Goal: Task Accomplishment & Management: Manage account settings

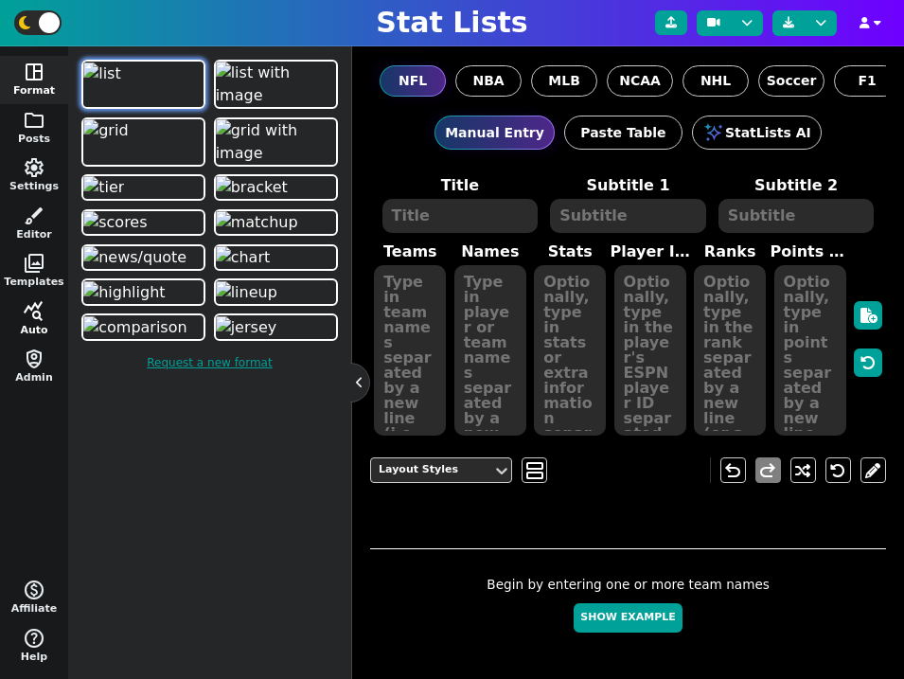
click at [30, 309] on span "query_stats" at bounding box center [34, 311] width 23 height 23
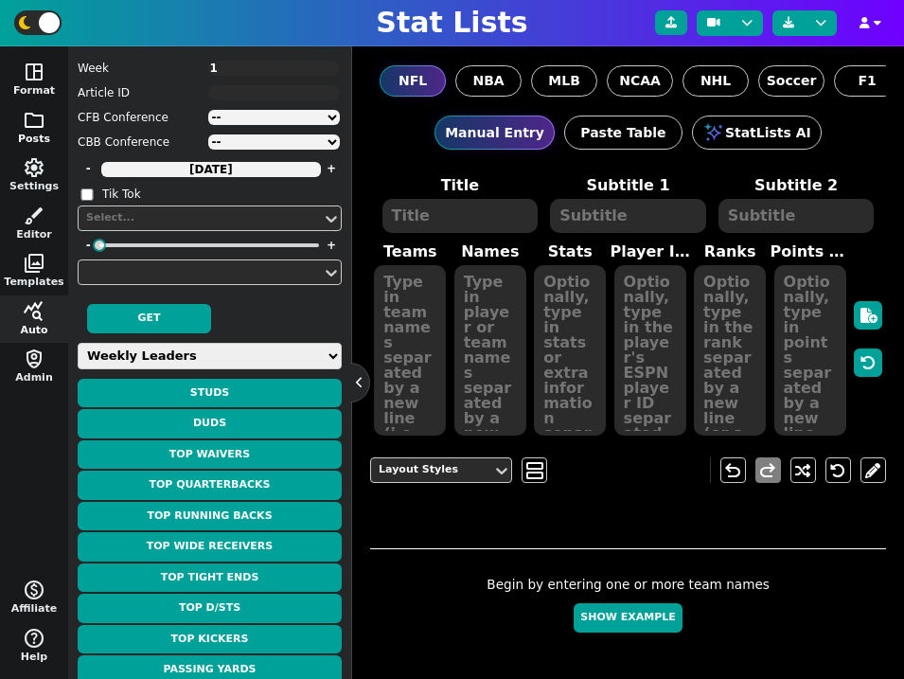
click at [46, 106] on button "folder Posts" at bounding box center [34, 128] width 68 height 48
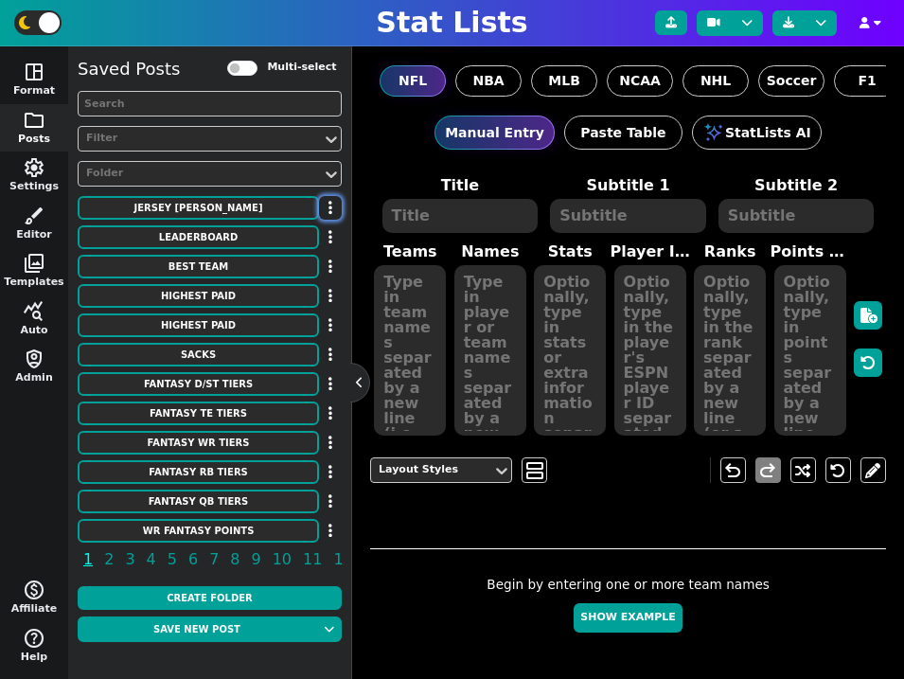
click at [319, 206] on button "button" at bounding box center [330, 208] width 23 height 24
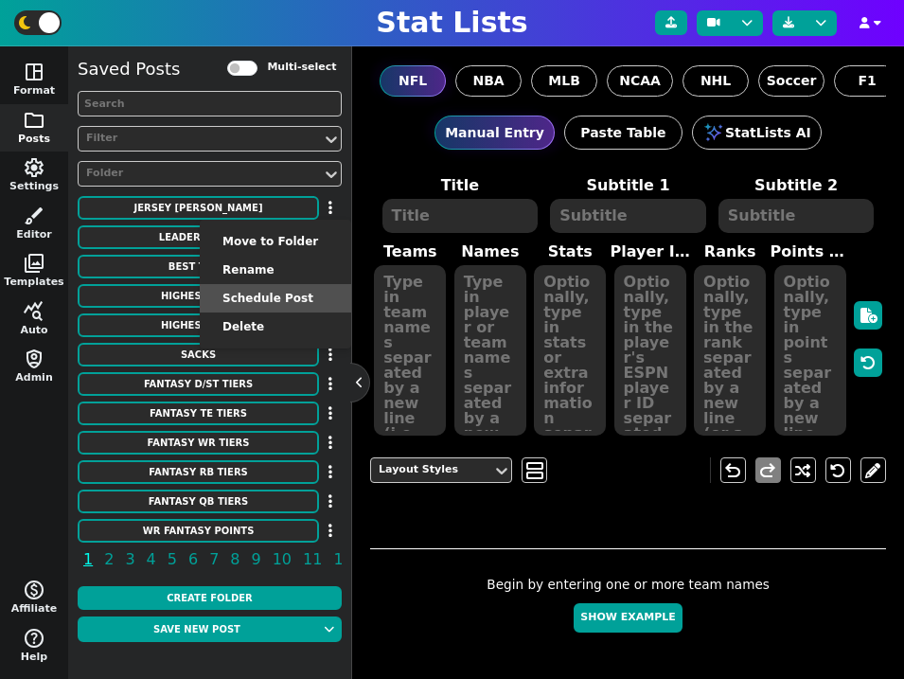
click at [277, 295] on li "Schedule Post" at bounding box center [275, 298] width 151 height 28
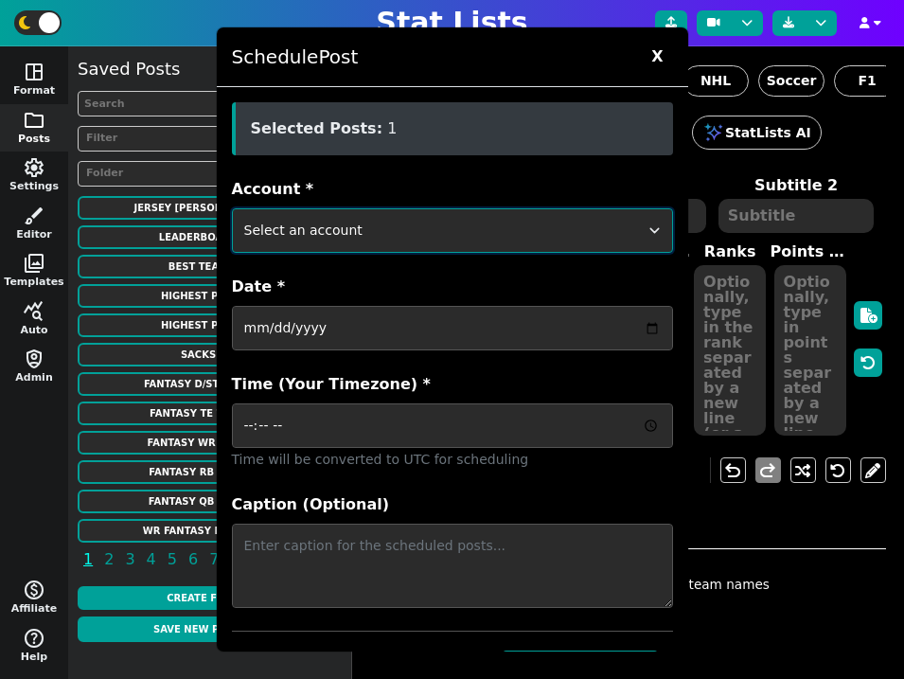
click at [453, 225] on select "Select an account ftblstatpage cfbstatpage ballstatpage cbbstatpage bsblstatpag…" at bounding box center [452, 230] width 441 height 44
select select "surviveballfantasy"
click at [232, 208] on select "Select an account ftblstatpage cfbstatpage ballstatpage cbbstatpage bsblstatpag…" at bounding box center [452, 230] width 441 height 44
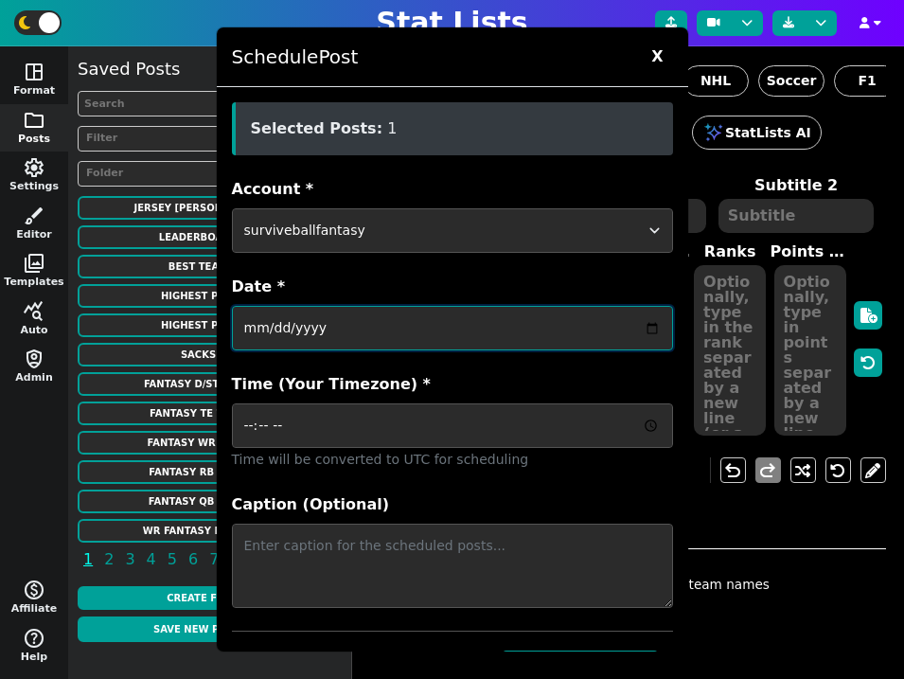
click at [374, 326] on input "Date *" at bounding box center [452, 328] width 441 height 44
click at [657, 329] on input "Date *" at bounding box center [452, 328] width 441 height 44
type input "2025-08-20"
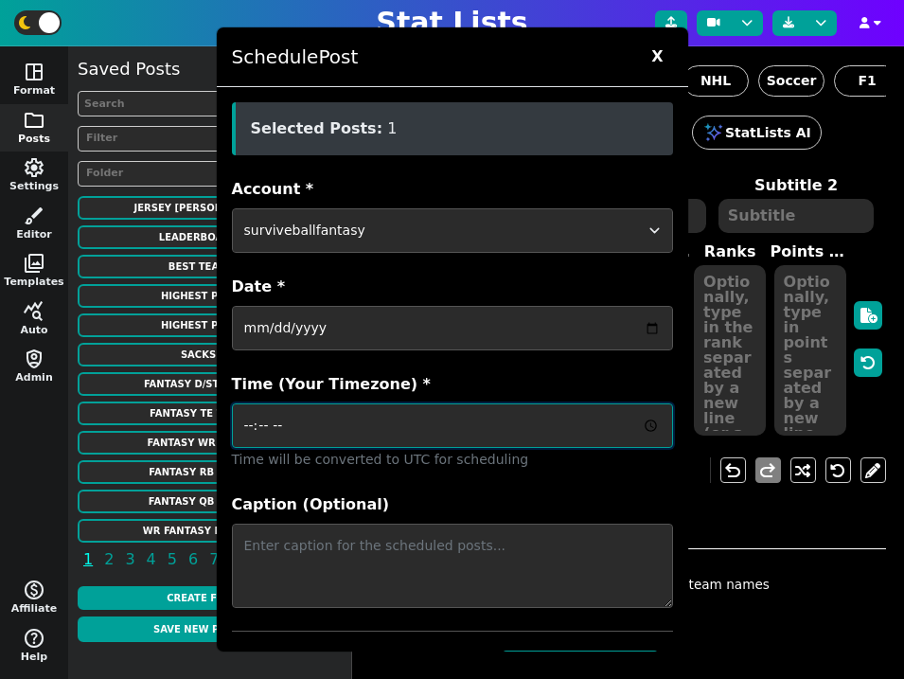
click at [649, 429] on input "Time (Your Timezone) *" at bounding box center [452, 425] width 441 height 44
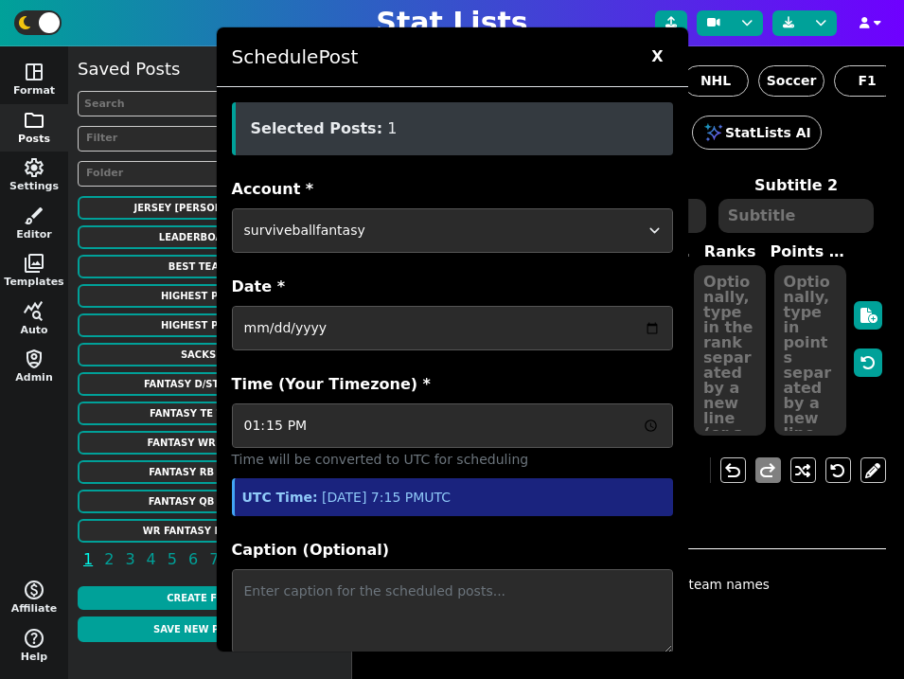
type input "13:15"
click at [601, 527] on form "Account * Select an account ftblstatpage cfbstatpage ballstatpage cbbstatpage b…" at bounding box center [452, 465] width 441 height 574
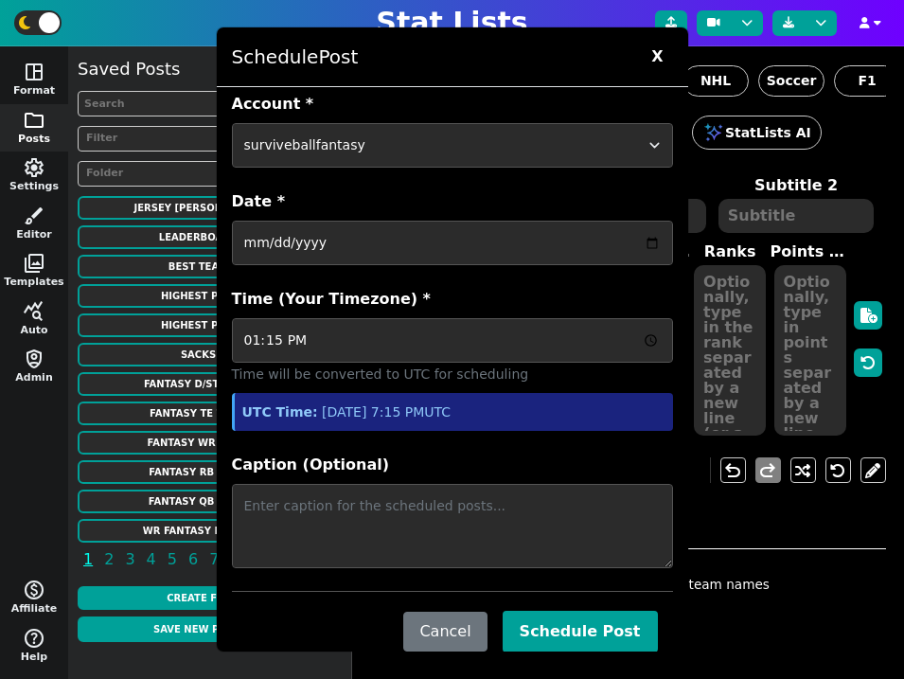
scroll to position [116, 0]
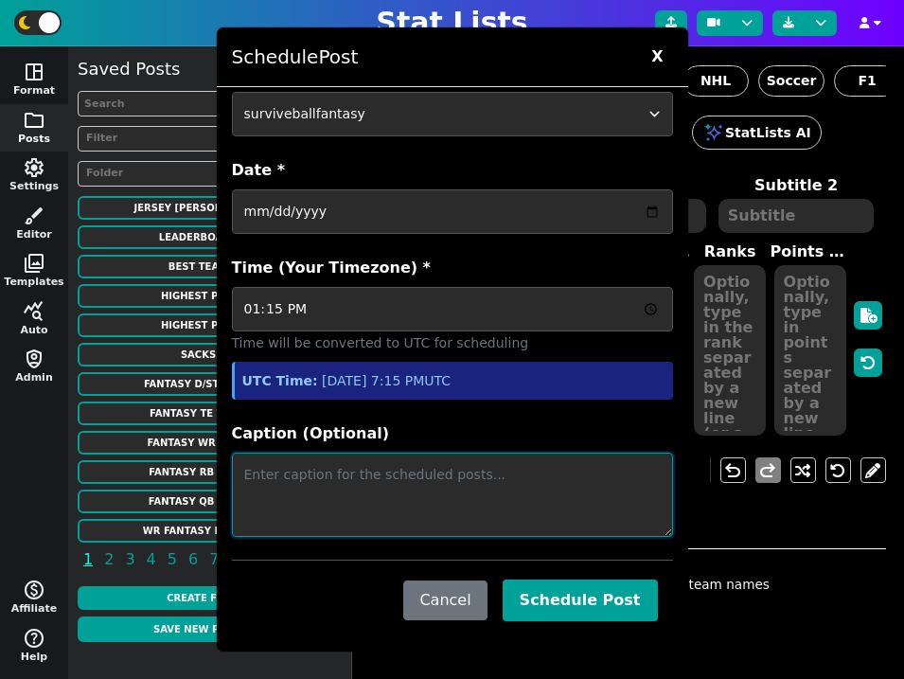
click at [459, 474] on textarea "Caption (Optional)" at bounding box center [452, 494] width 441 height 84
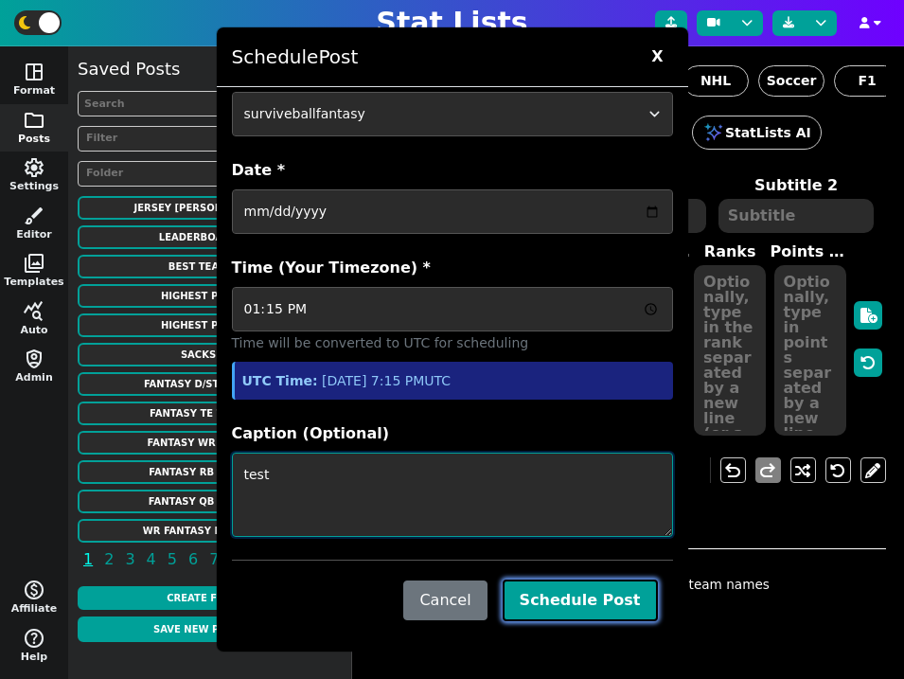
type textarea "test"
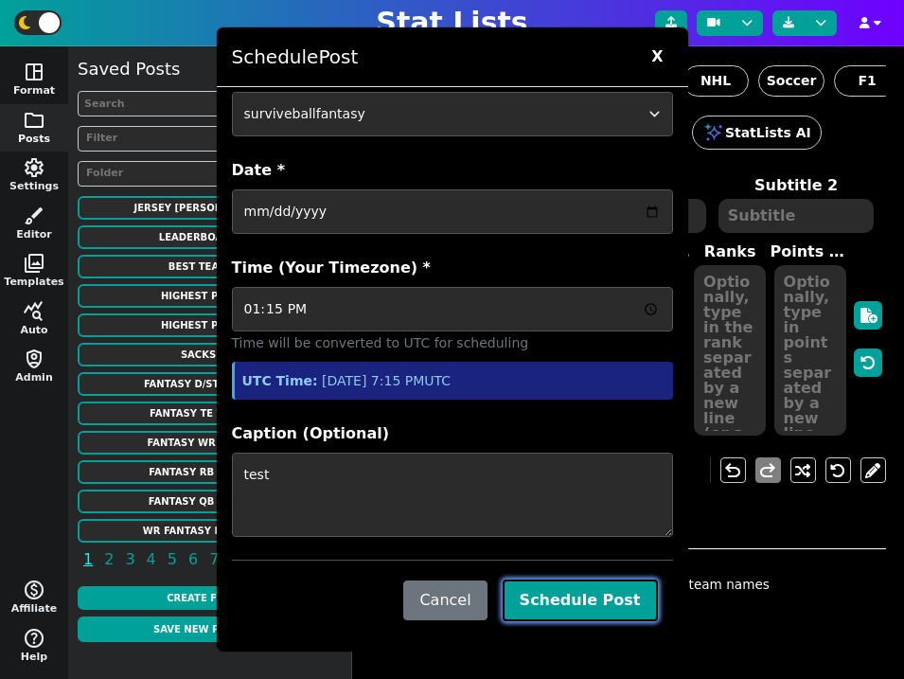
click at [609, 598] on button "Schedule Post" at bounding box center [580, 600] width 155 height 42
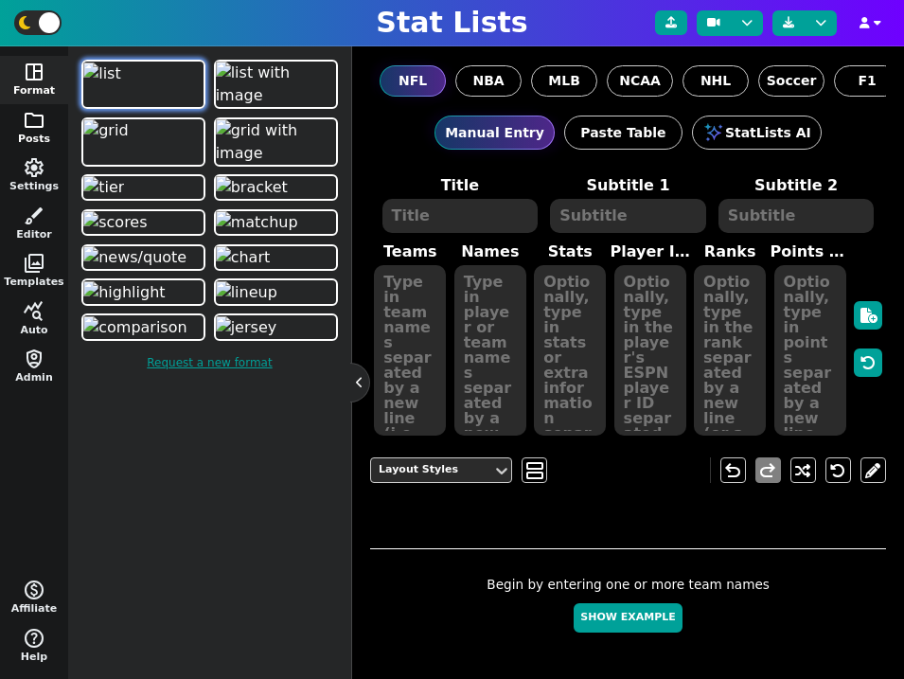
click at [13, 110] on button "folder Posts" at bounding box center [34, 128] width 68 height 48
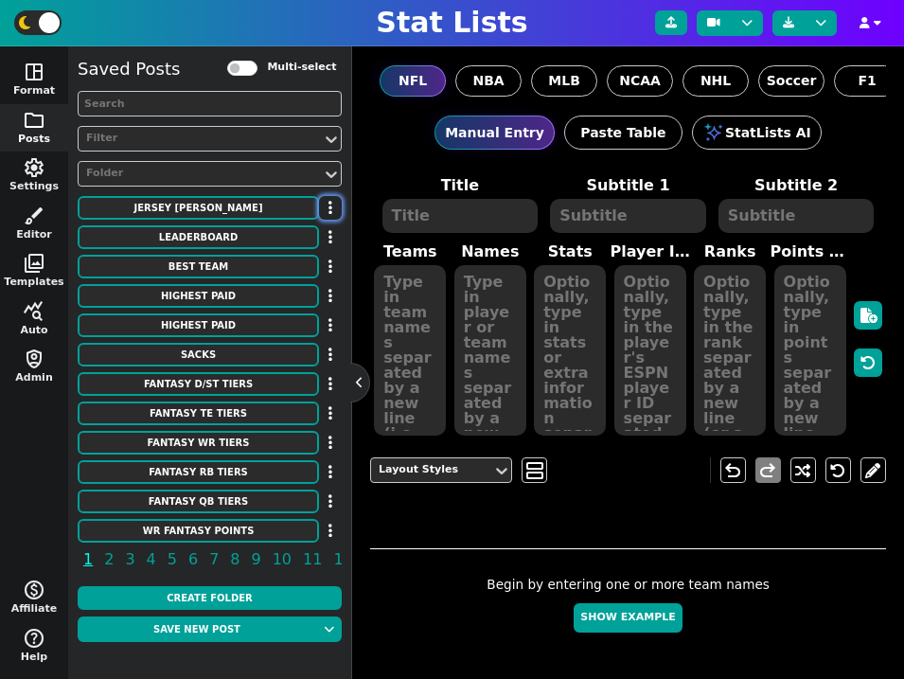
click at [328, 212] on icon "button" at bounding box center [330, 207] width 4 height 15
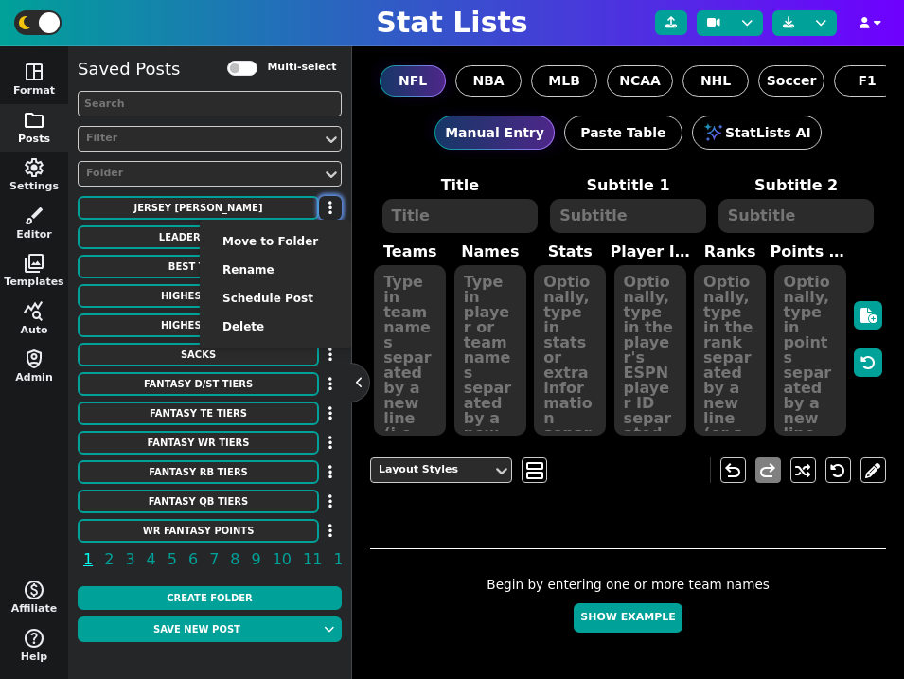
click at [328, 212] on icon "button" at bounding box center [330, 207] width 4 height 15
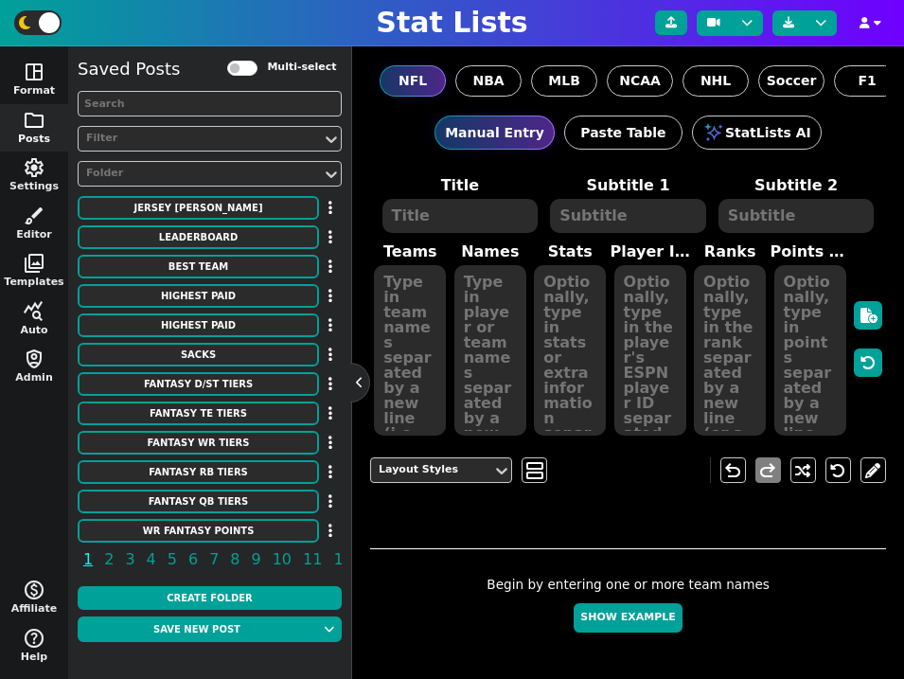
click at [273, 59] on div "Multi-select" at bounding box center [272, 68] width 184 height 23
click at [270, 69] on label "Multi-select" at bounding box center [301, 68] width 69 height 16
click at [257, 69] on input "Multi-select" at bounding box center [242, 68] width 30 height 15
checkbox input "true"
click at [329, 205] on input "checkbox" at bounding box center [334, 209] width 12 height 12
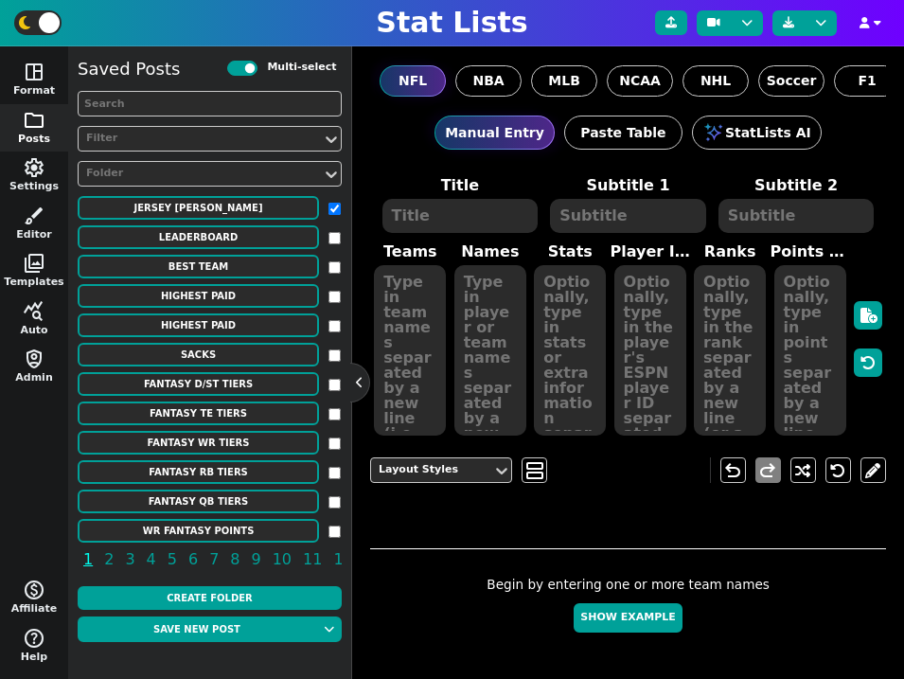
checkbox input "true"
click at [329, 227] on div "Leaderboard" at bounding box center [210, 238] width 264 height 26
click at [336, 233] on input "checkbox" at bounding box center [334, 238] width 12 height 12
checkbox input "true"
click at [337, 79] on div "Multi-select" at bounding box center [272, 69] width 184 height 26
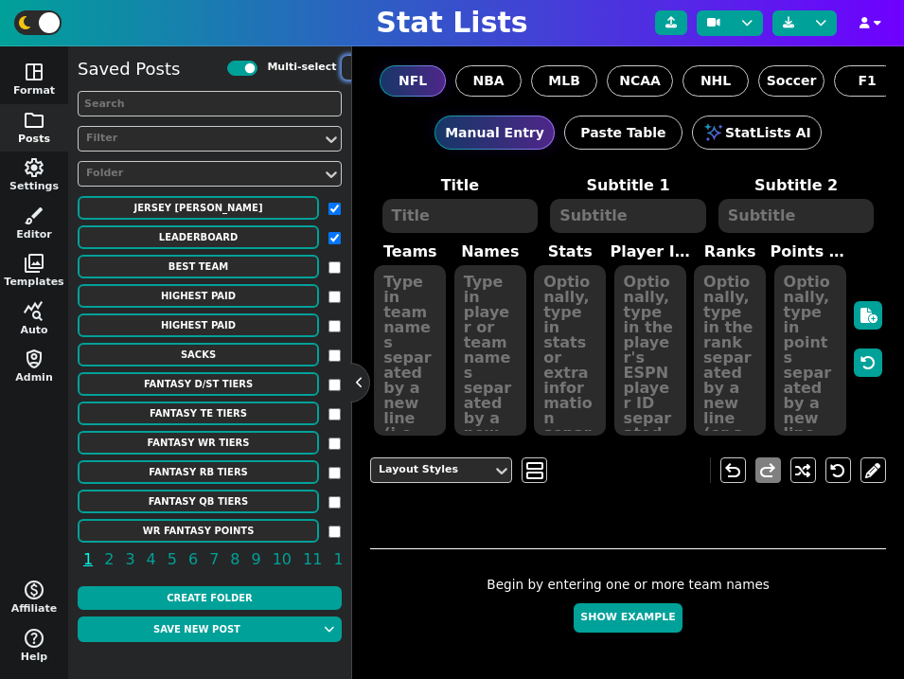
click at [344, 66] on button "button" at bounding box center [353, 68] width 23 height 24
click at [344, 69] on button "button" at bounding box center [353, 68] width 23 height 24
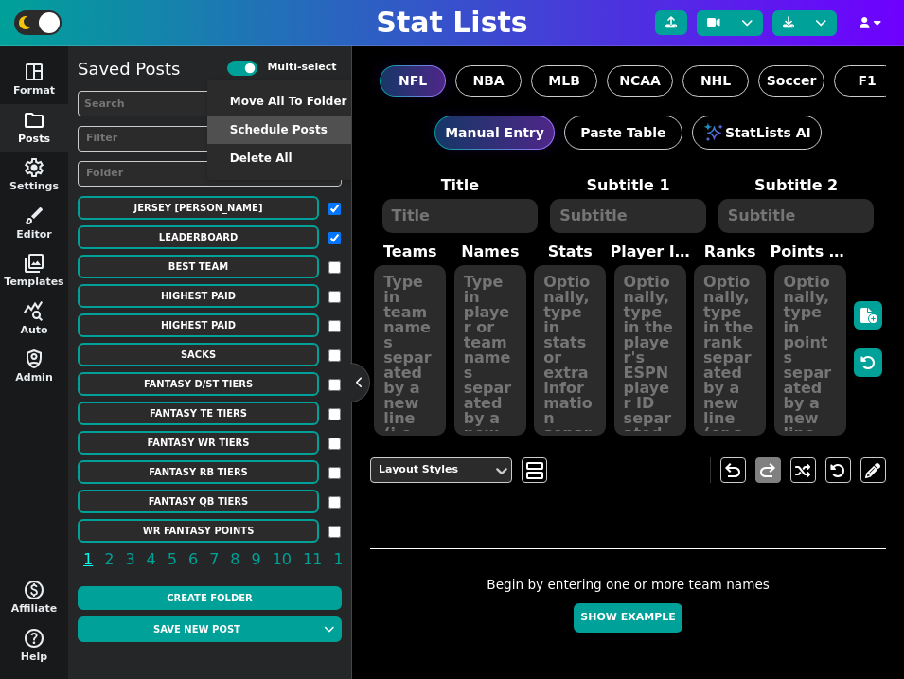
click at [303, 130] on li "Schedule Posts" at bounding box center [288, 129] width 163 height 28
checkbox input "false"
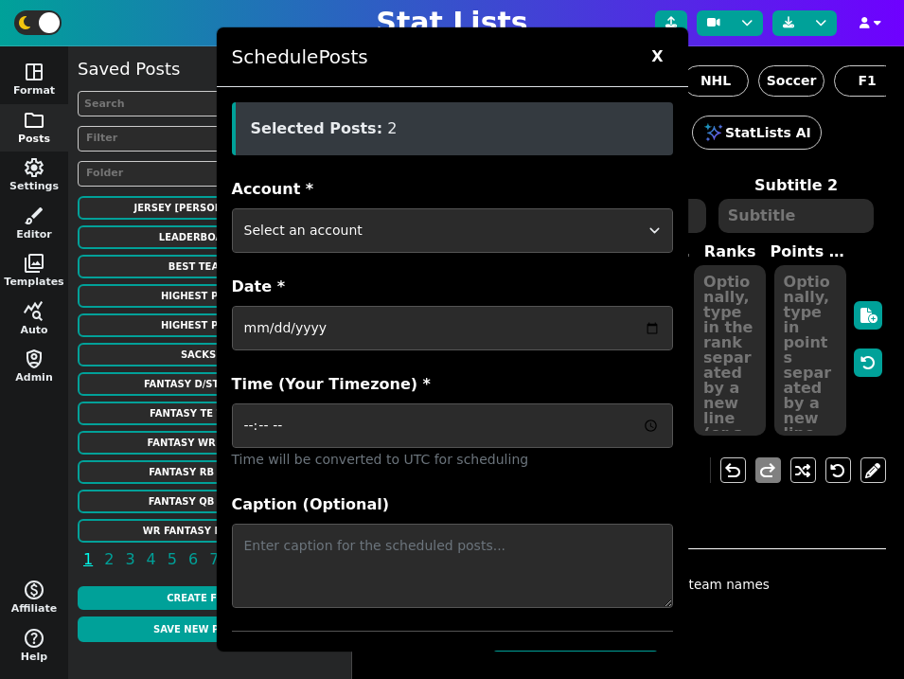
scroll to position [71, 0]
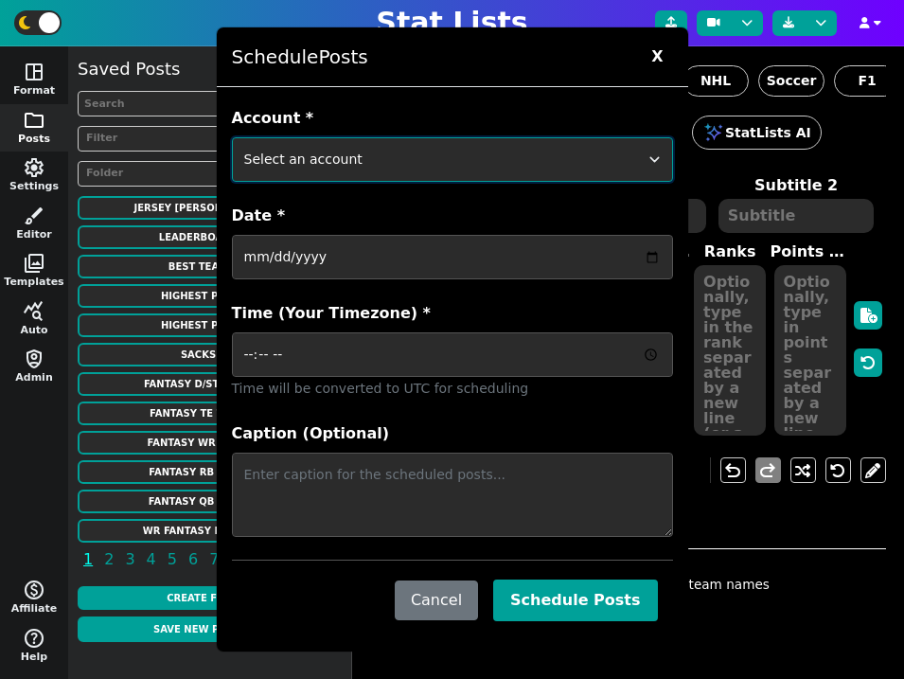
click at [519, 179] on select "Select an account ftblstatpage cfbstatpage ballstatpage cbbstatpage bsblstatpag…" at bounding box center [452, 159] width 441 height 44
click at [492, 164] on select "Select an account ftblstatpage cfbstatpage ballstatpage cbbstatpage bsblstatpag…" at bounding box center [452, 159] width 441 height 44
select select "surviveballfantasy"
click at [232, 137] on select "Select an account ftblstatpage cfbstatpage ballstatpage cbbstatpage bsblstatpag…" at bounding box center [452, 159] width 441 height 44
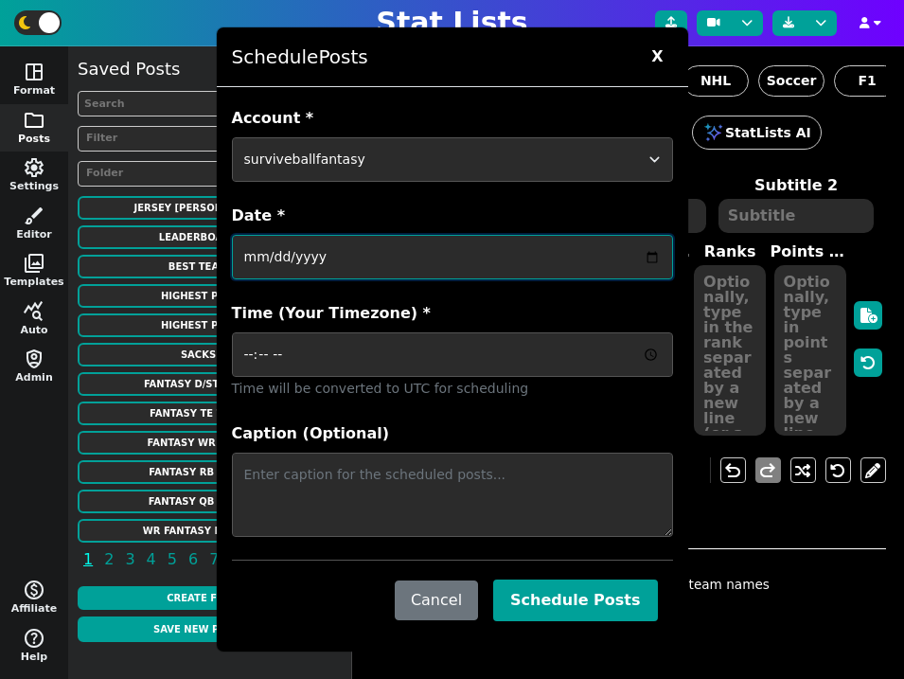
click at [461, 256] on input "Date *" at bounding box center [452, 257] width 441 height 44
click at [472, 225] on label "Date *" at bounding box center [452, 215] width 441 height 23
click at [472, 235] on input "Date *" at bounding box center [452, 257] width 441 height 44
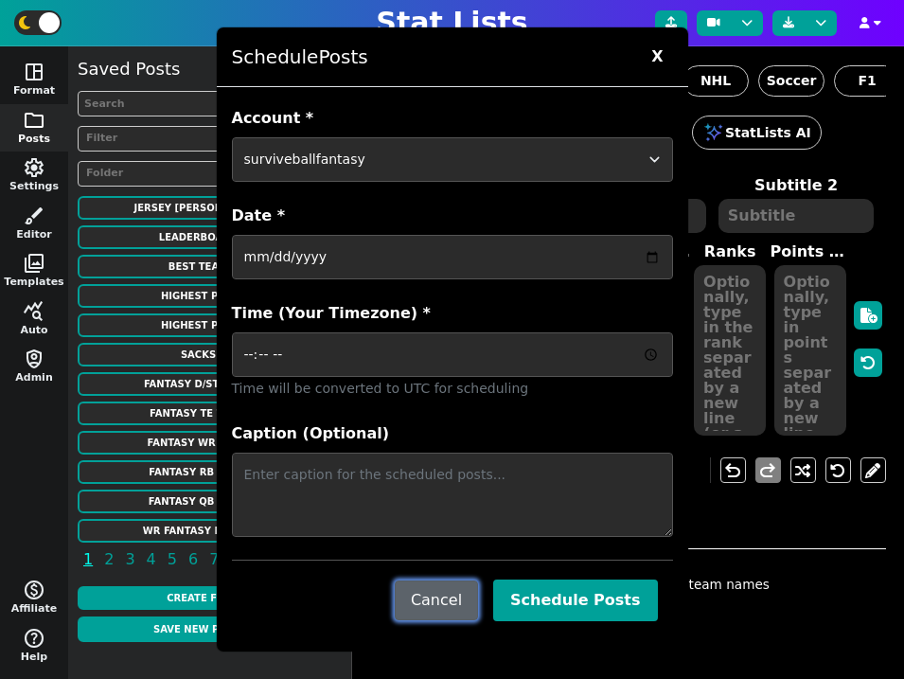
click at [472, 605] on button "Cancel" at bounding box center [436, 600] width 83 height 40
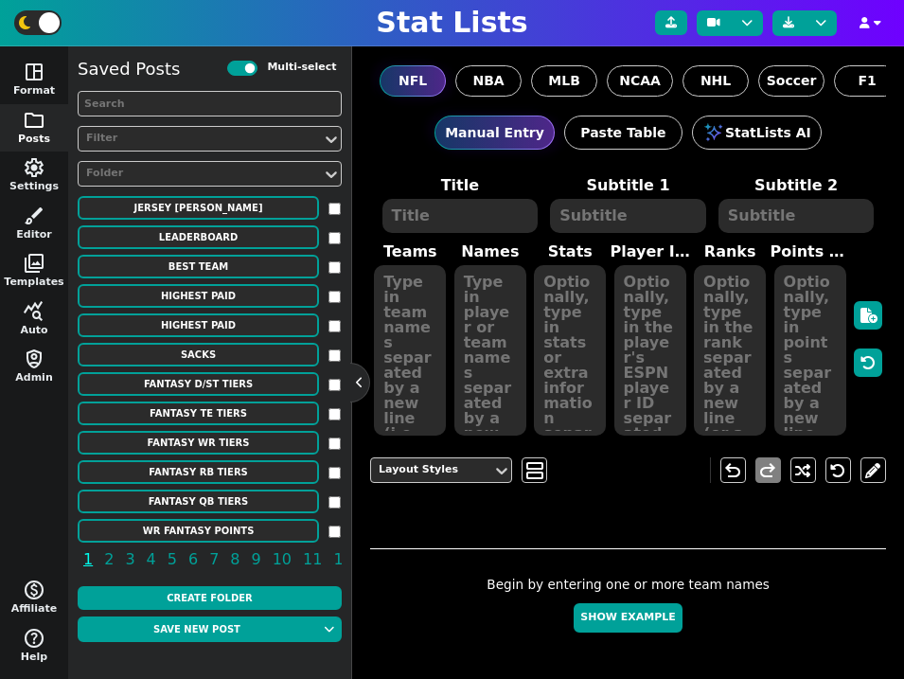
scroll to position [124, 0]
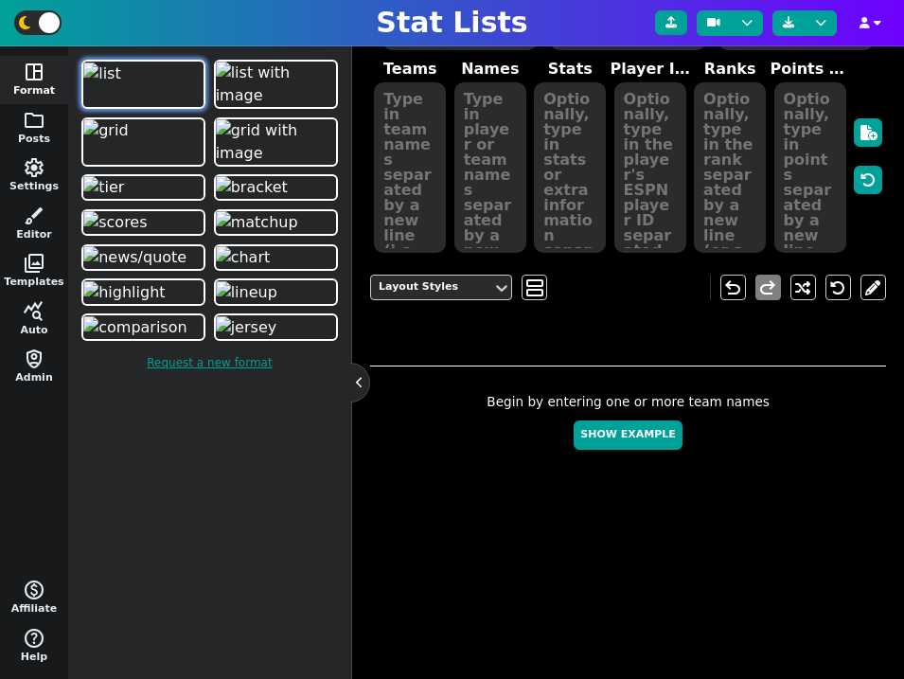
scroll to position [205, 0]
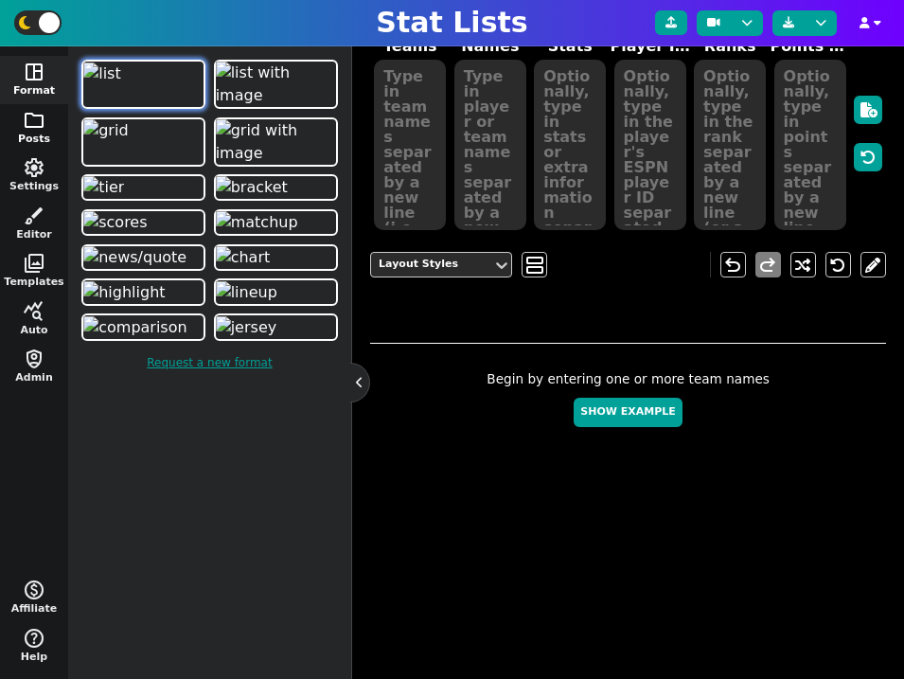
click at [28, 132] on button "folder Posts" at bounding box center [34, 128] width 68 height 48
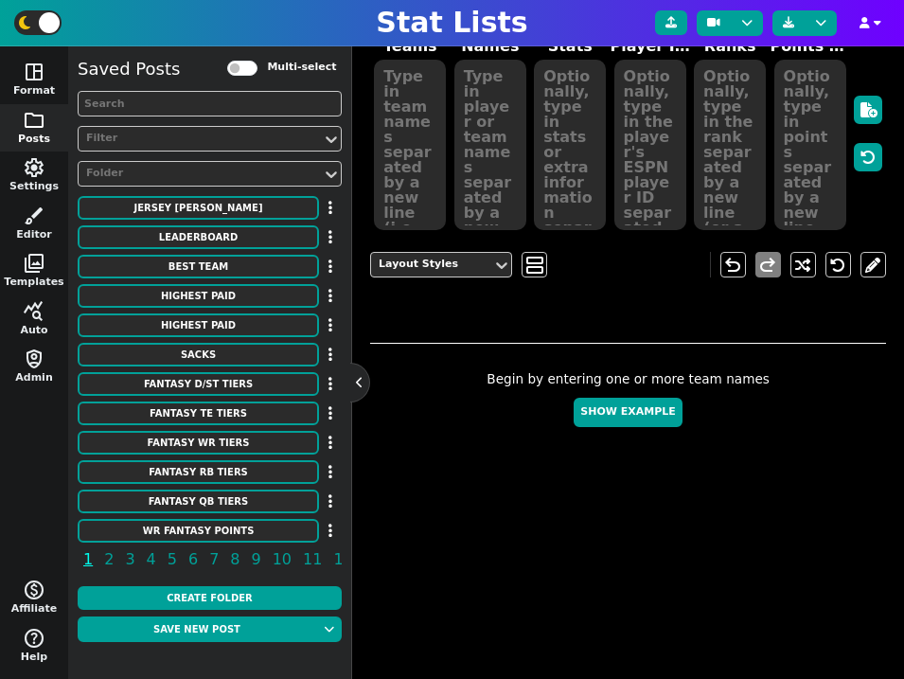
click at [450, 573] on div "Begin by entering one or more team names Show Example" at bounding box center [628, 549] width 516 height 516
click at [108, 557] on span "2" at bounding box center [108, 559] width 15 height 24
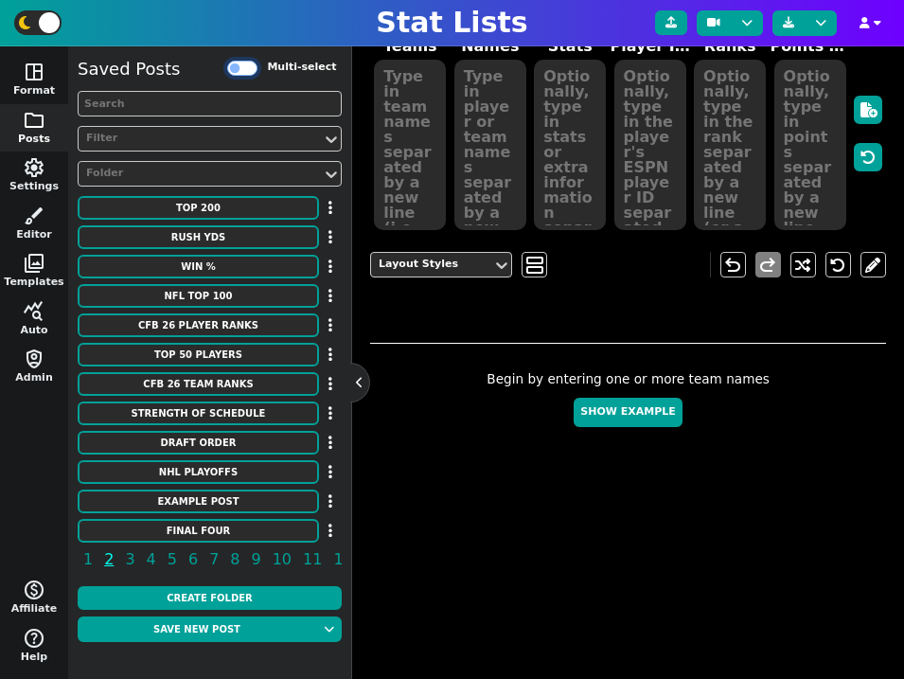
click at [248, 69] on input "Multi-select" at bounding box center [242, 68] width 30 height 15
checkbox input "true"
click at [88, 560] on span "1" at bounding box center [87, 559] width 15 height 24
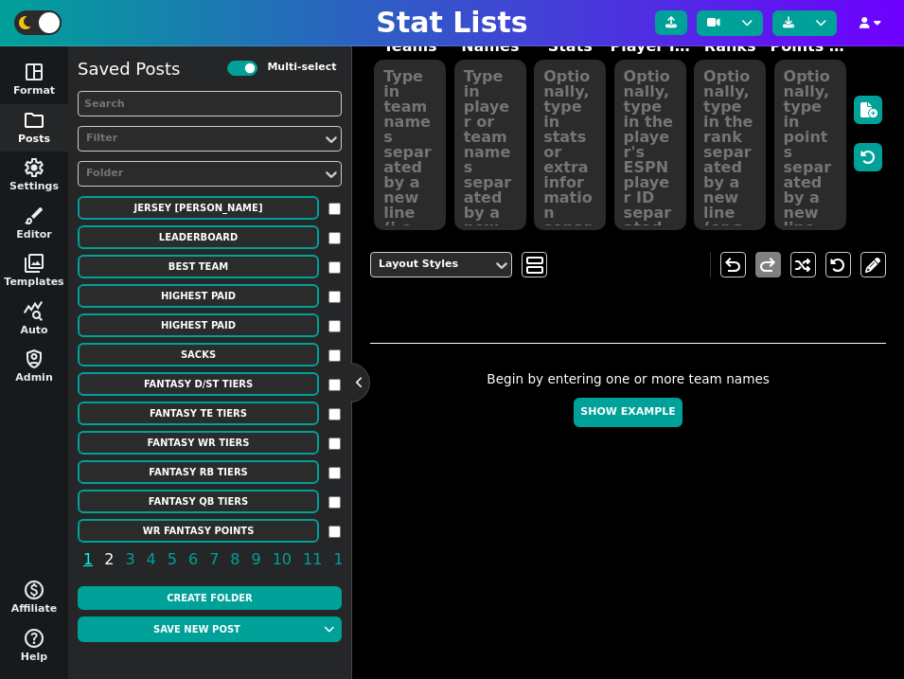
click at [104, 561] on span "2" at bounding box center [108, 559] width 15 height 24
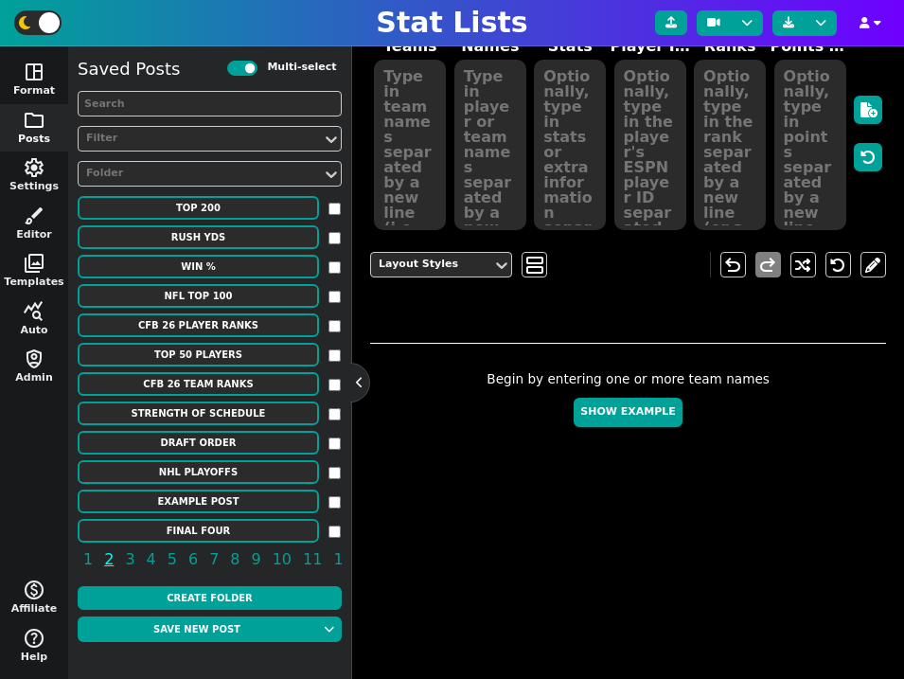
click at [335, 212] on input "checkbox" at bounding box center [334, 209] width 12 height 12
click at [81, 562] on span "1" at bounding box center [87, 559] width 15 height 24
checkbox input "false"
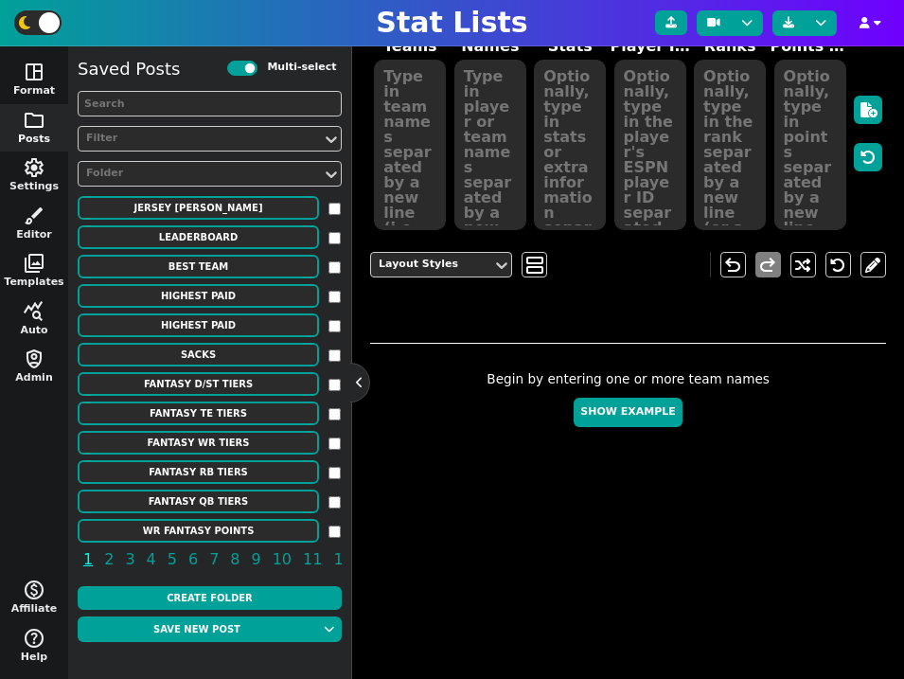
click at [336, 530] on input "checkbox" at bounding box center [334, 531] width 12 height 12
click at [351, 73] on icon "button" at bounding box center [353, 67] width 4 height 15
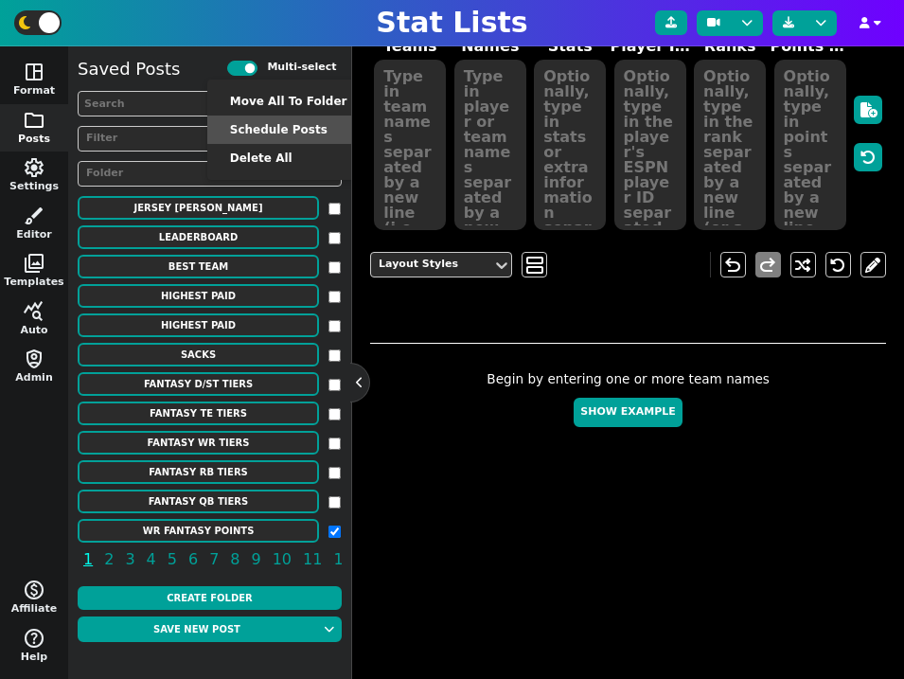
click at [308, 128] on li "Schedule Posts" at bounding box center [288, 129] width 163 height 28
checkbox input "false"
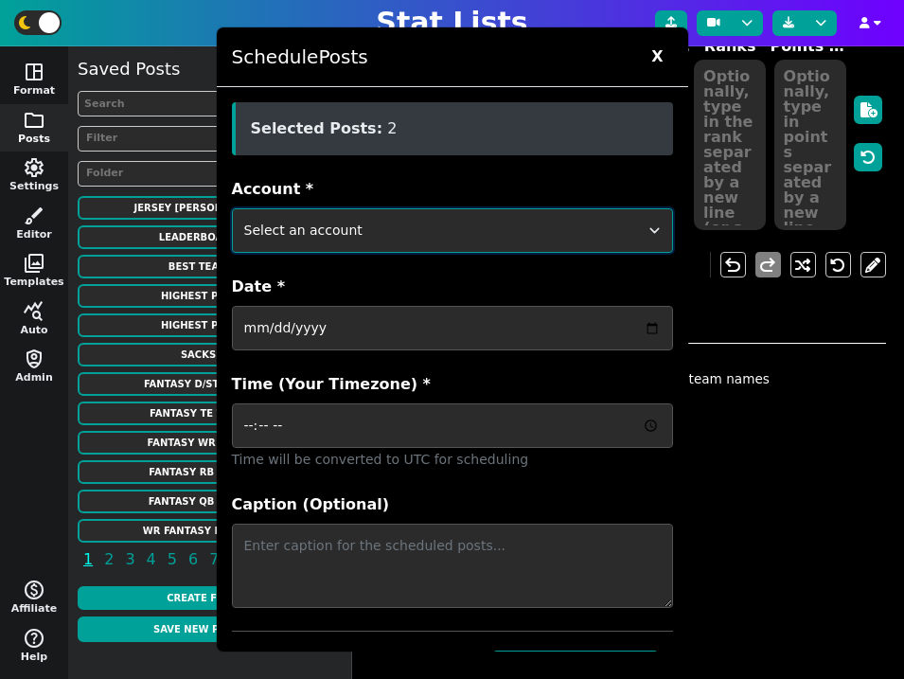
click at [520, 233] on select "Select an account ftblstatpage cfbstatpage ballstatpage cbbstatpage bsblstatpag…" at bounding box center [452, 230] width 441 height 44
select select "surviveballfantasy"
click at [232, 208] on select "Select an account ftblstatpage cfbstatpage ballstatpage cbbstatpage bsblstatpag…" at bounding box center [452, 230] width 441 height 44
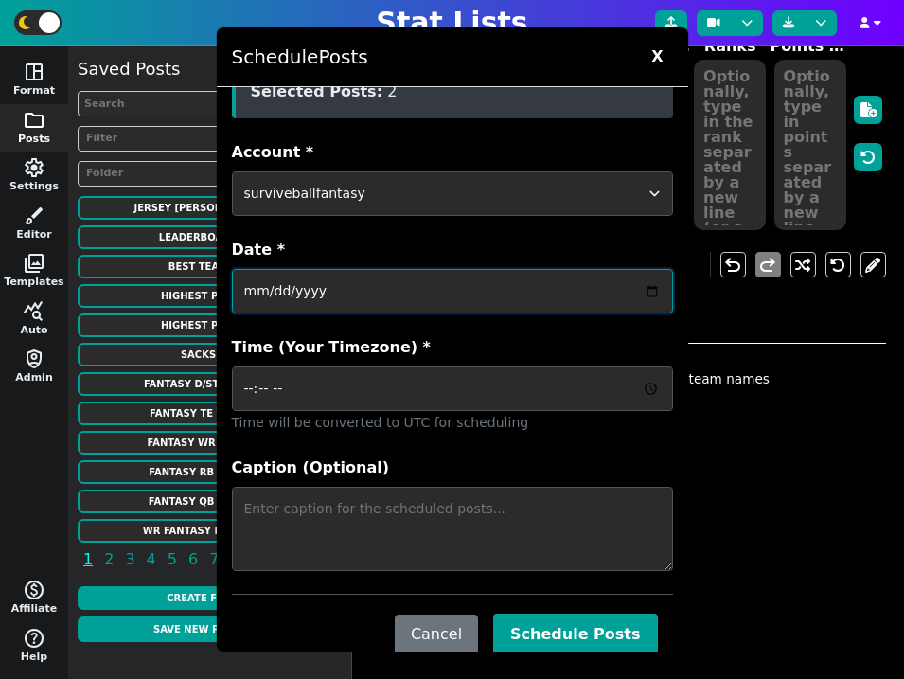
click at [369, 290] on input "Date *" at bounding box center [452, 291] width 441 height 44
click at [648, 292] on input "Date *" at bounding box center [452, 291] width 441 height 44
type input "2025-08-16"
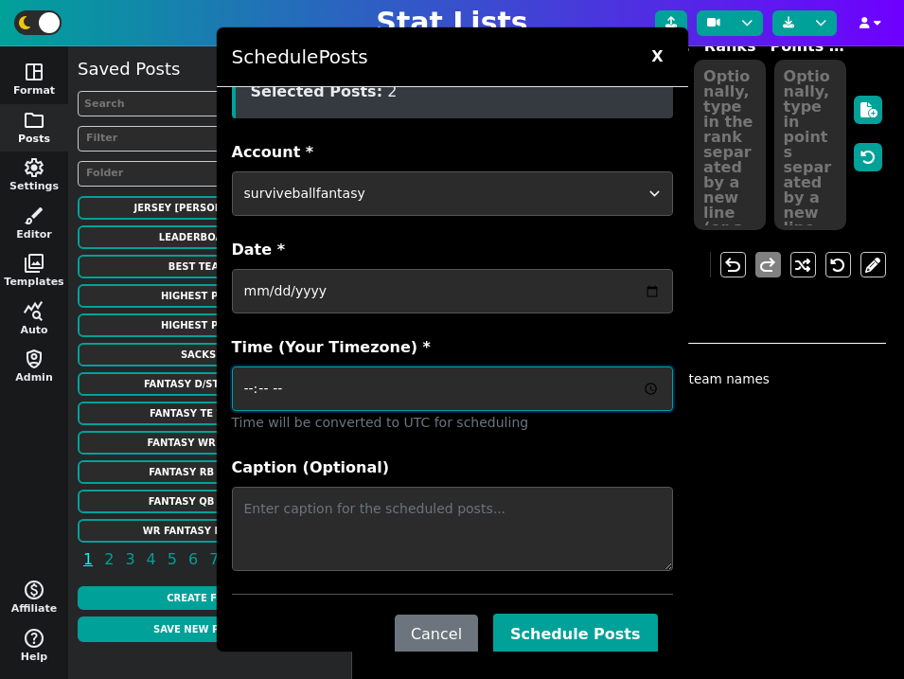
click at [652, 384] on input "Time (Your Timezone) *" at bounding box center [452, 388] width 441 height 44
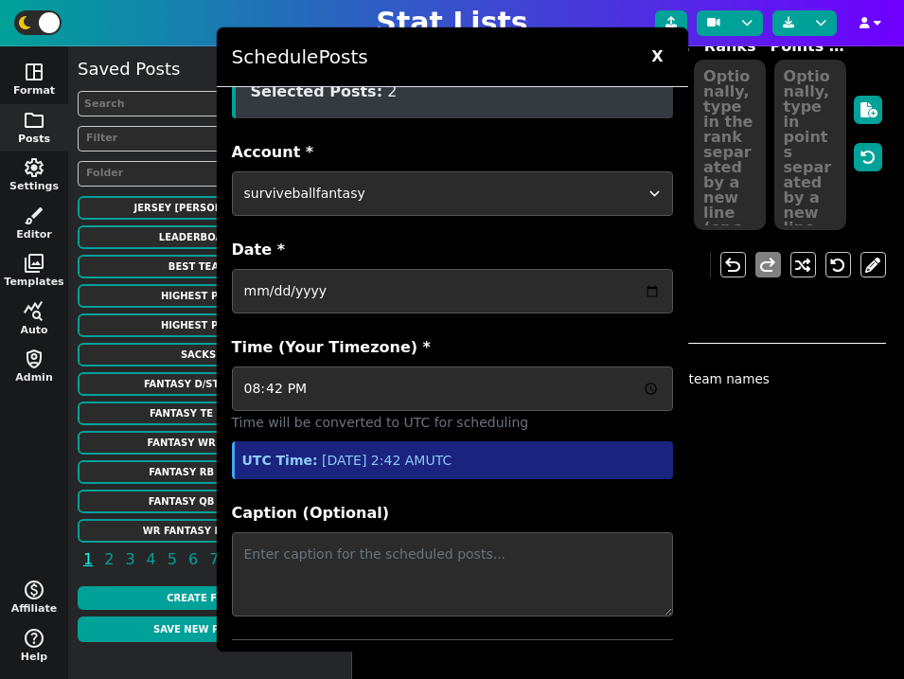
type input "20:42"
click at [503, 344] on label "Time (Your Timezone) *" at bounding box center [452, 347] width 441 height 23
click at [503, 366] on input "20:42" at bounding box center [452, 388] width 441 height 44
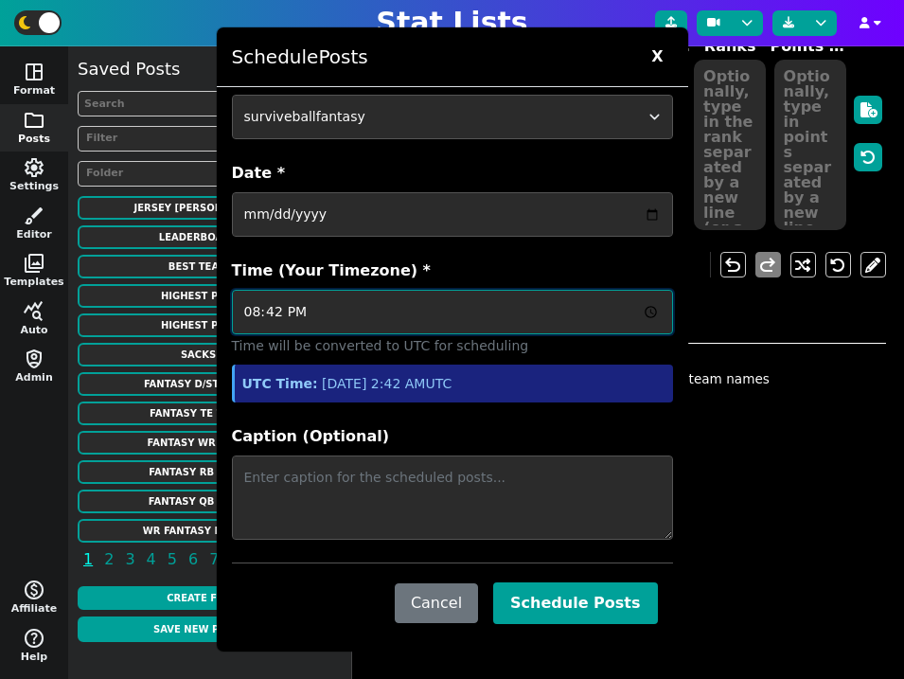
scroll to position [116, 0]
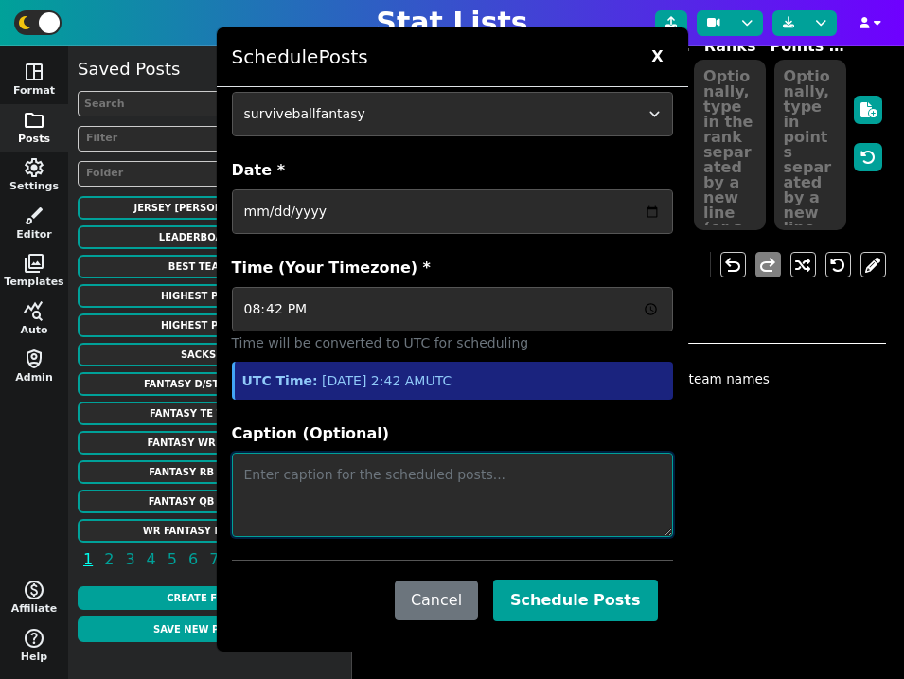
click at [442, 489] on textarea "Caption (Optional)" at bounding box center [452, 494] width 441 height 84
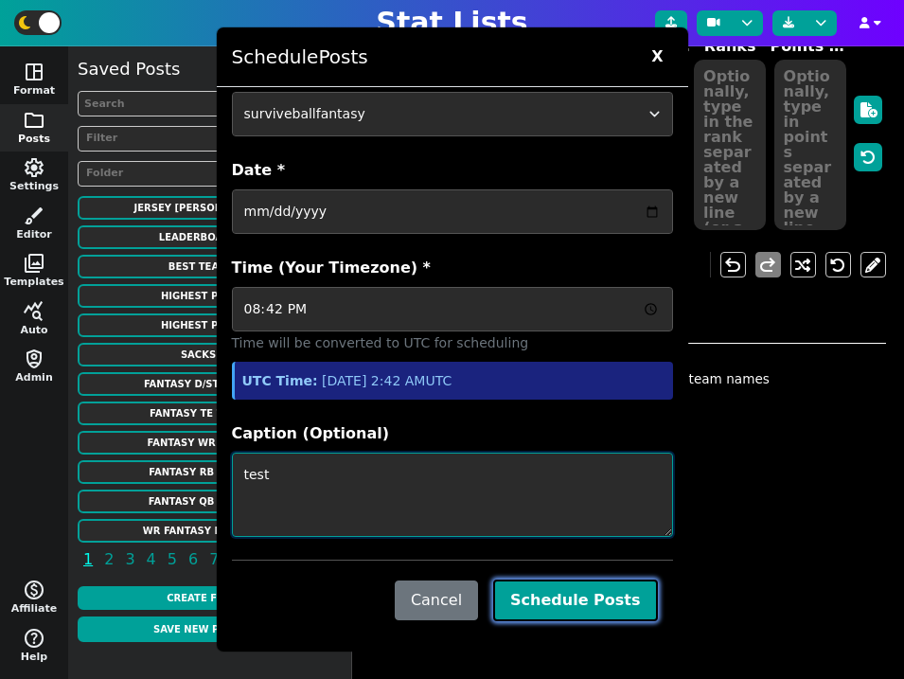
type textarea "test"
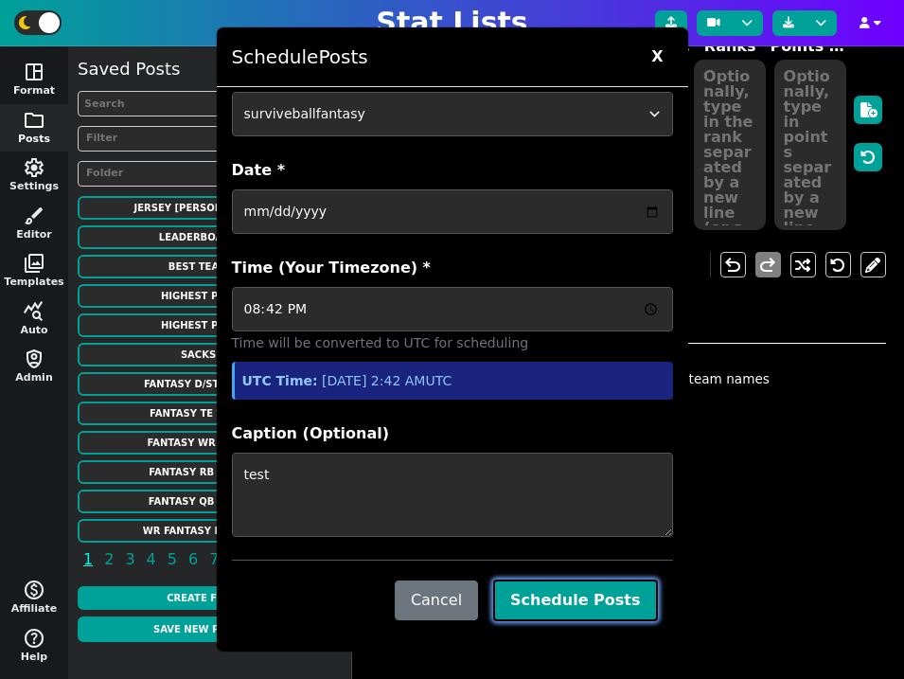
click at [573, 596] on button "Schedule Posts" at bounding box center [575, 600] width 164 height 42
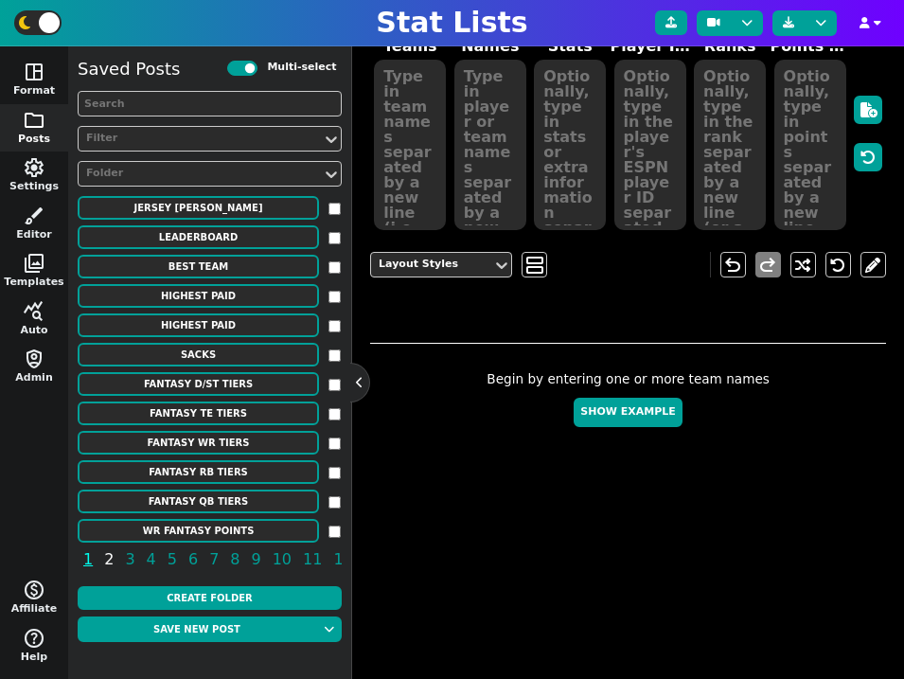
click at [109, 563] on span "2" at bounding box center [108, 559] width 15 height 24
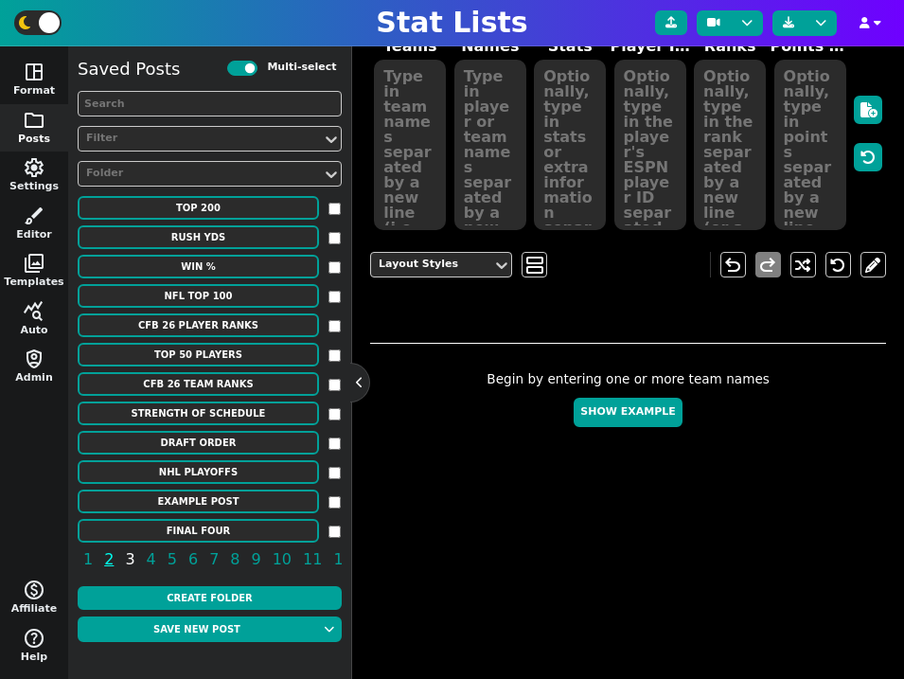
click at [127, 557] on span "3" at bounding box center [129, 559] width 15 height 24
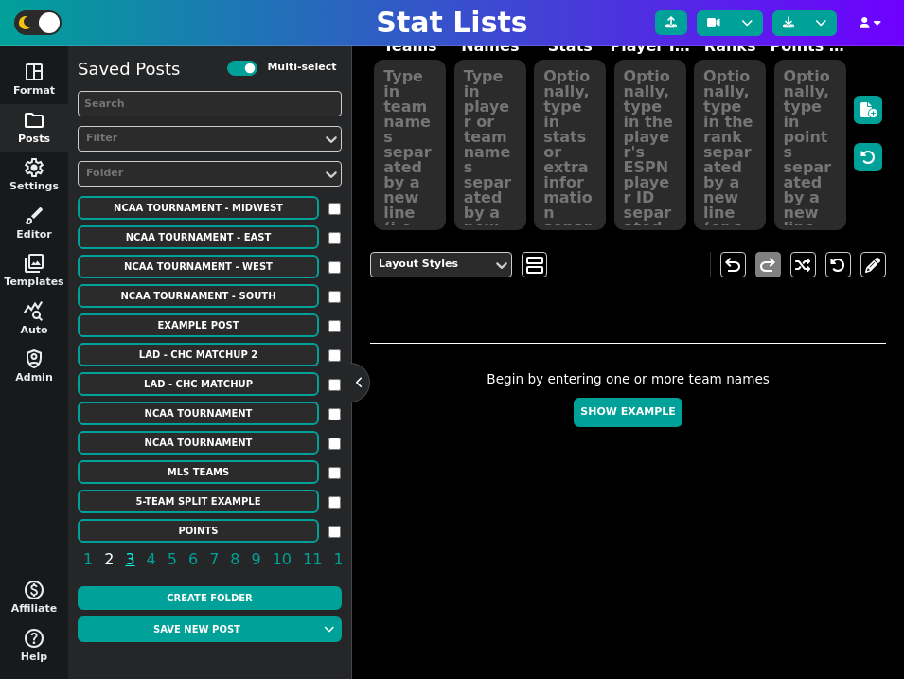
click at [112, 561] on span "2" at bounding box center [108, 559] width 15 height 24
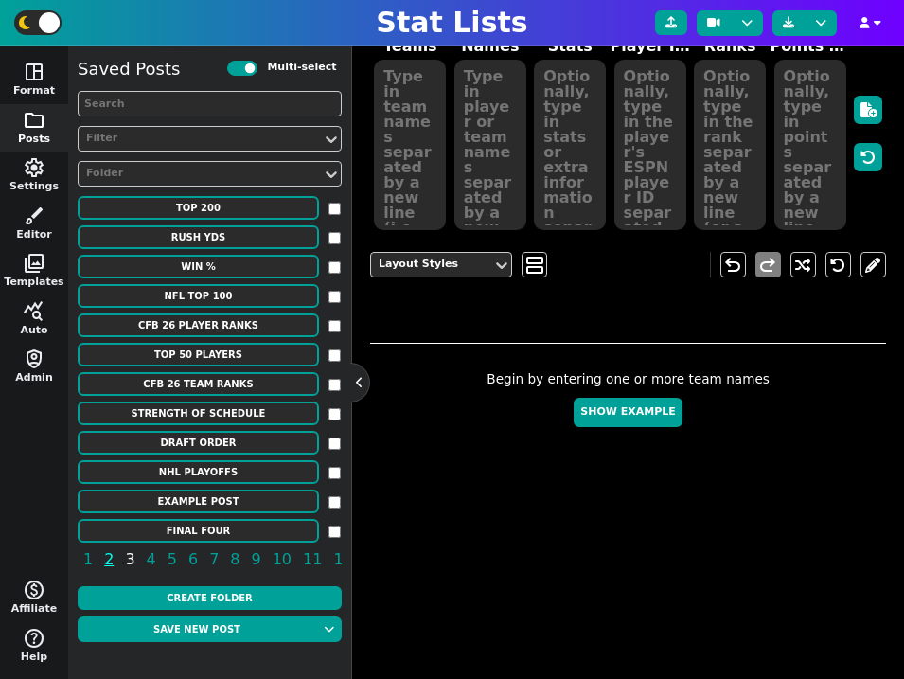
click at [122, 559] on span "3" at bounding box center [129, 559] width 15 height 24
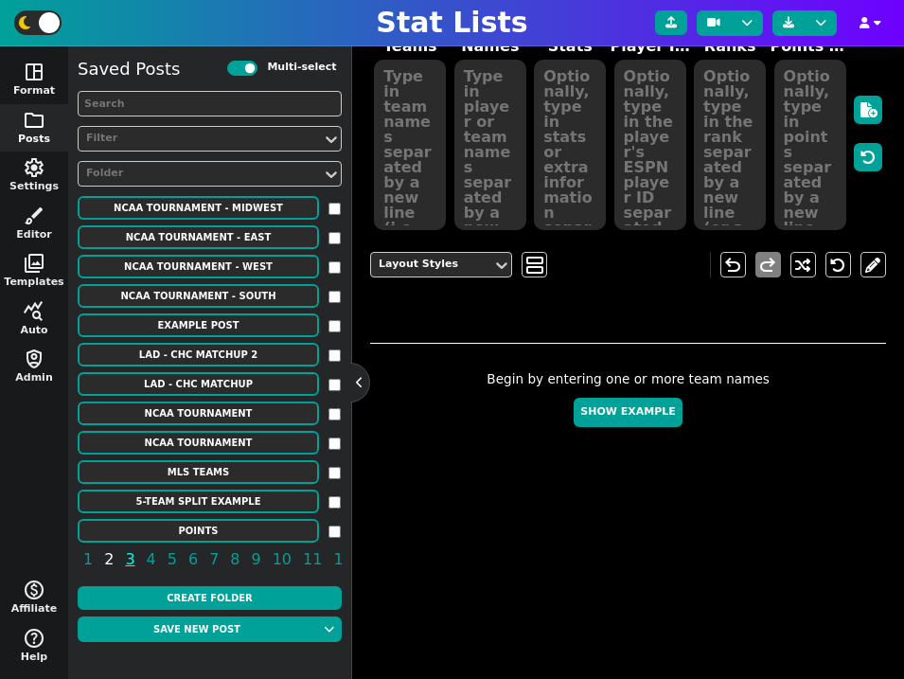
click at [105, 559] on span "2" at bounding box center [108, 559] width 15 height 24
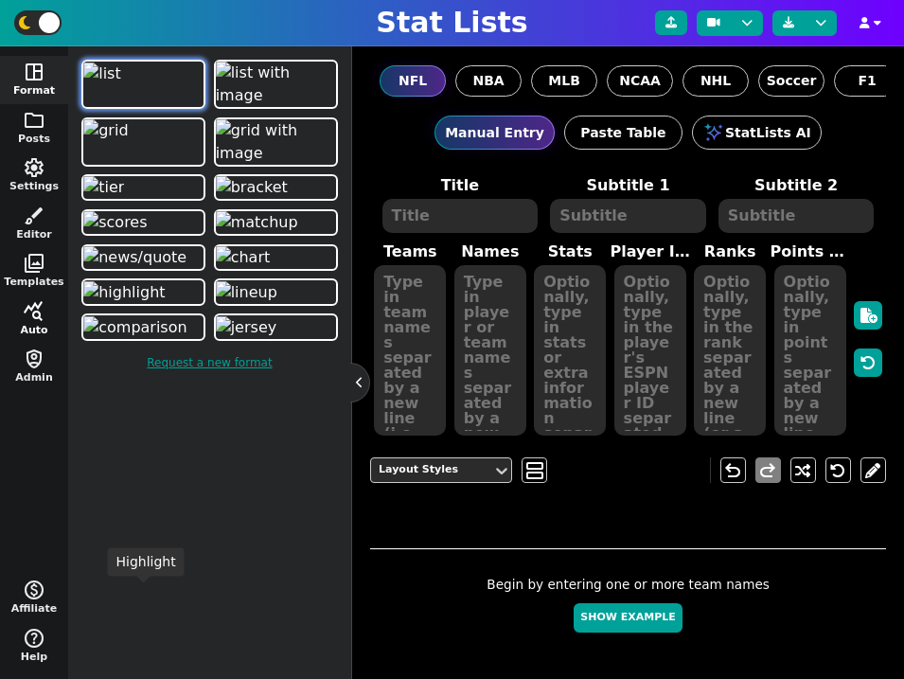
scroll to position [134, 0]
click at [34, 308] on span "query_stats" at bounding box center [34, 311] width 23 height 23
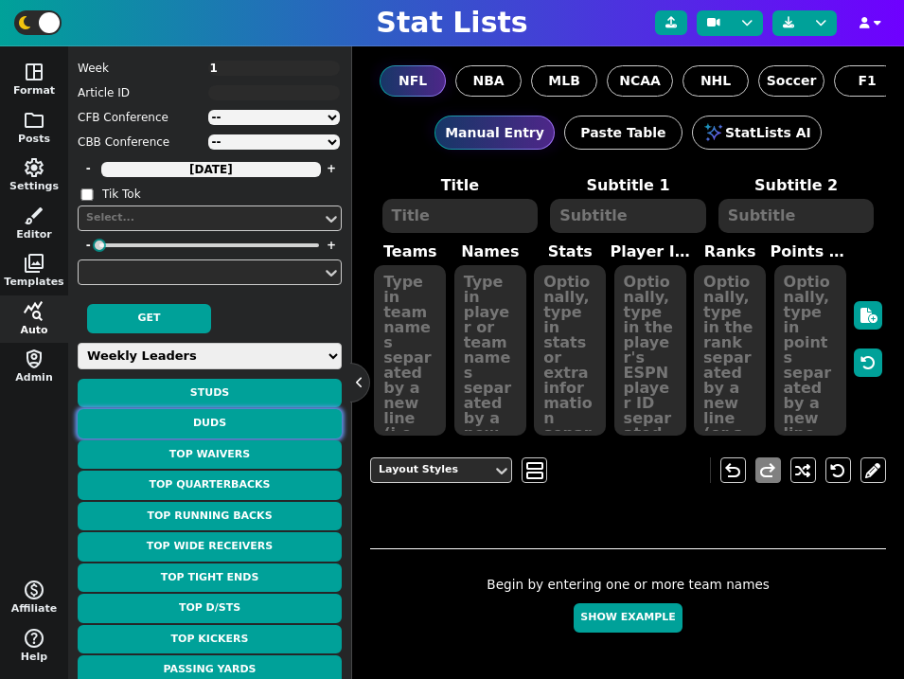
scroll to position [62, 0]
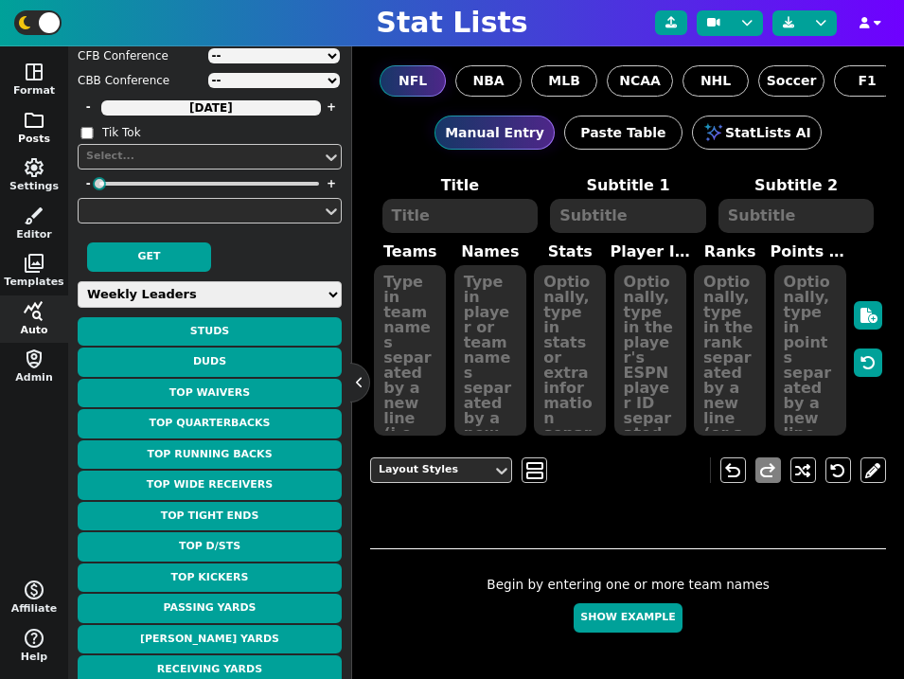
click at [38, 136] on button "folder Posts" at bounding box center [34, 128] width 68 height 48
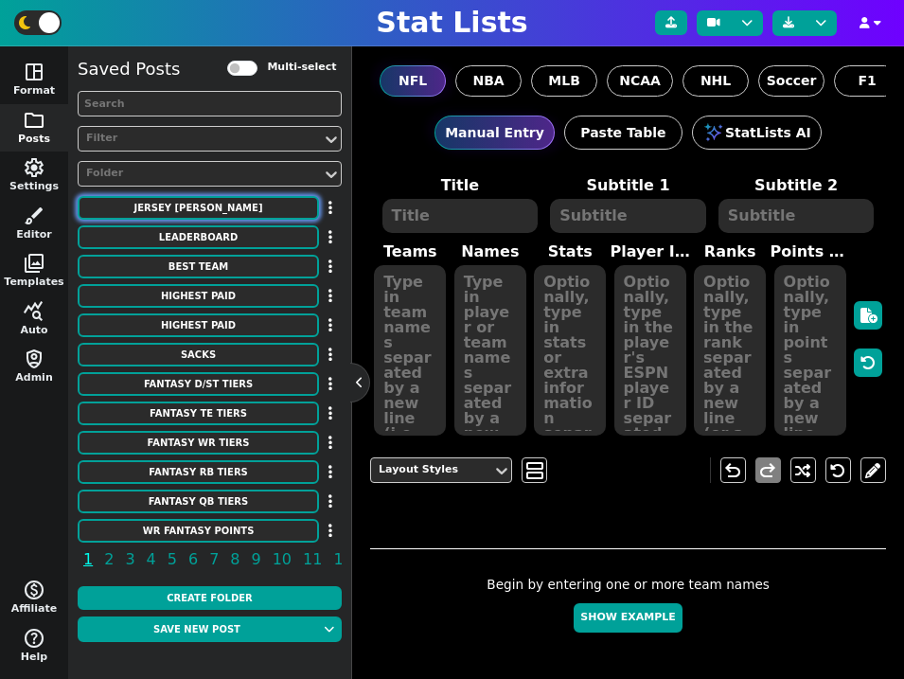
click at [238, 210] on button "Jersey [PERSON_NAME]" at bounding box center [198, 208] width 241 height 24
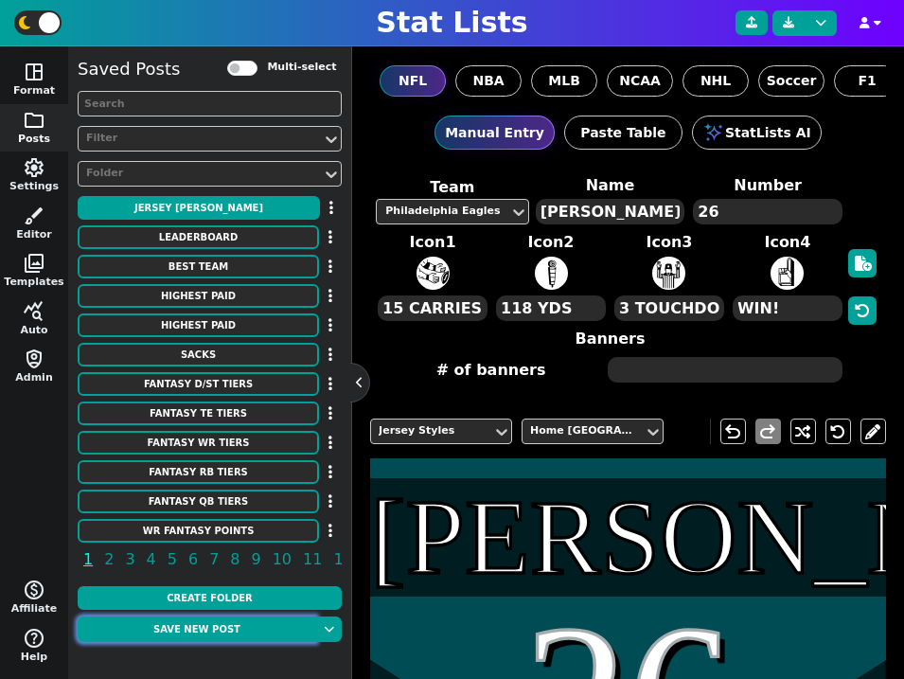
click at [210, 625] on button "Save new post" at bounding box center [197, 629] width 238 height 26
